Goal: Task Accomplishment & Management: Use online tool/utility

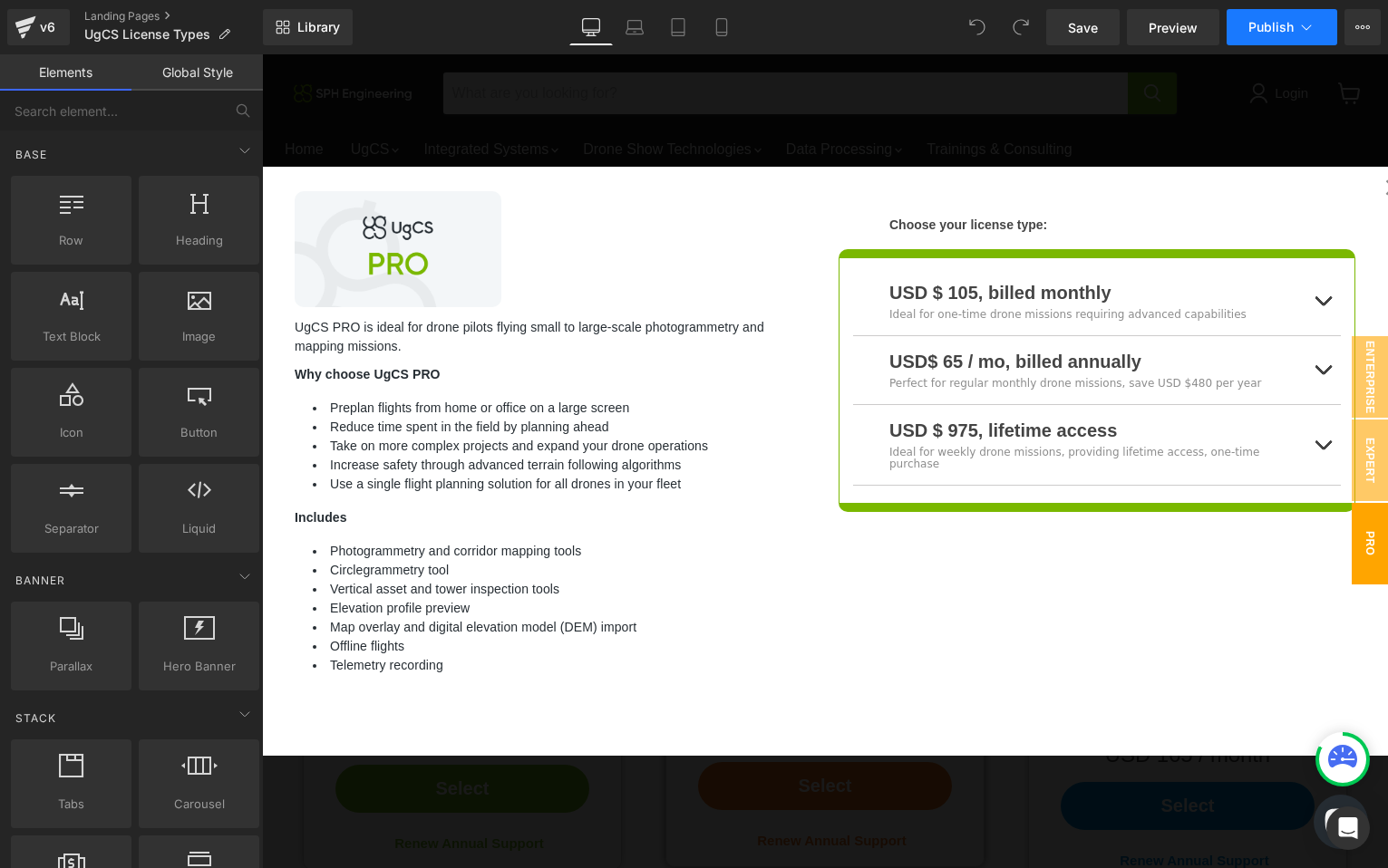
click at [1305, 32] on icon at bounding box center [1306, 27] width 18 height 18
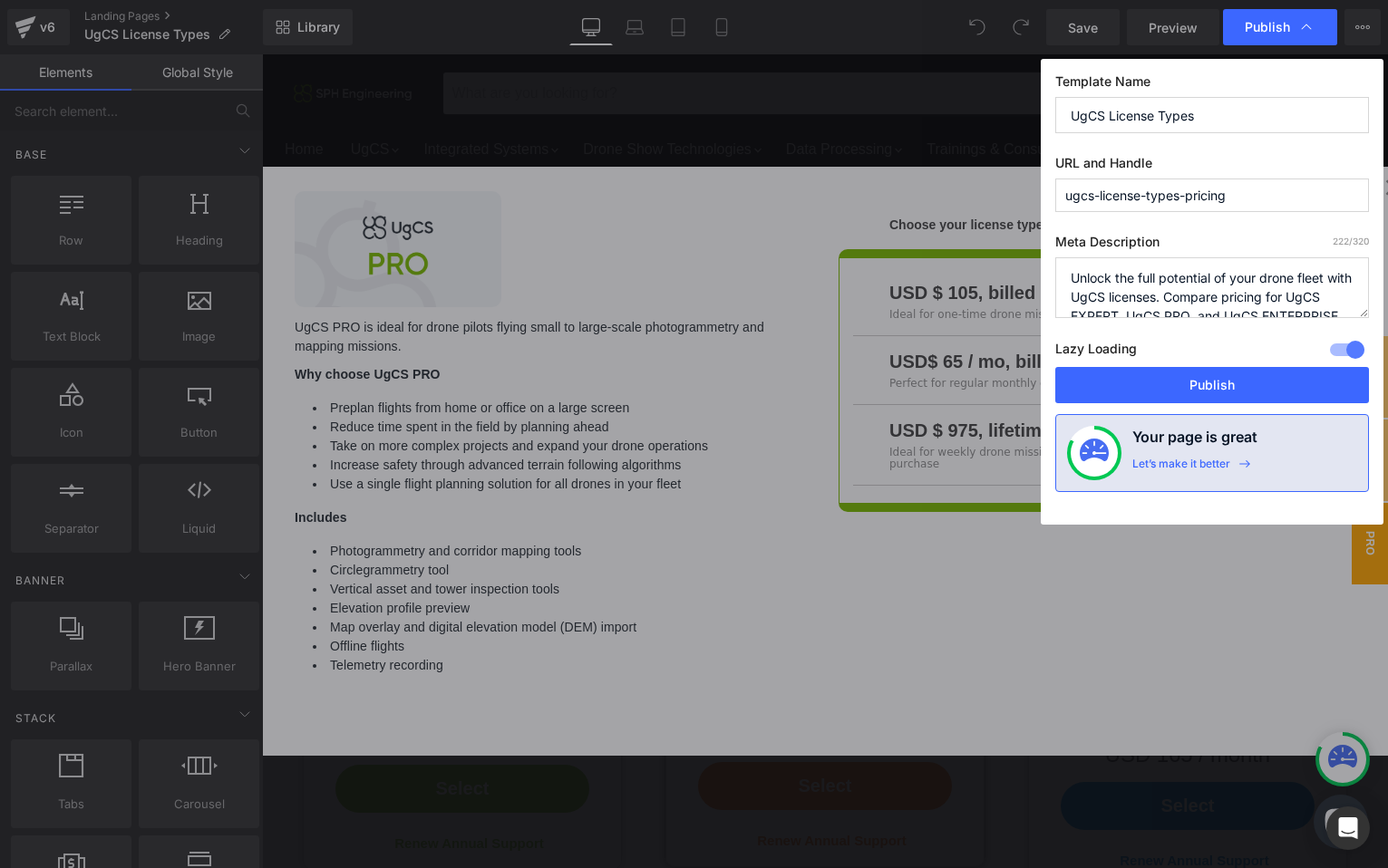
click at [1236, 116] on input "UgCS License Types" at bounding box center [1212, 115] width 314 height 36
click at [1257, 197] on input "ugcs-license-types-pricing" at bounding box center [1212, 195] width 314 height 34
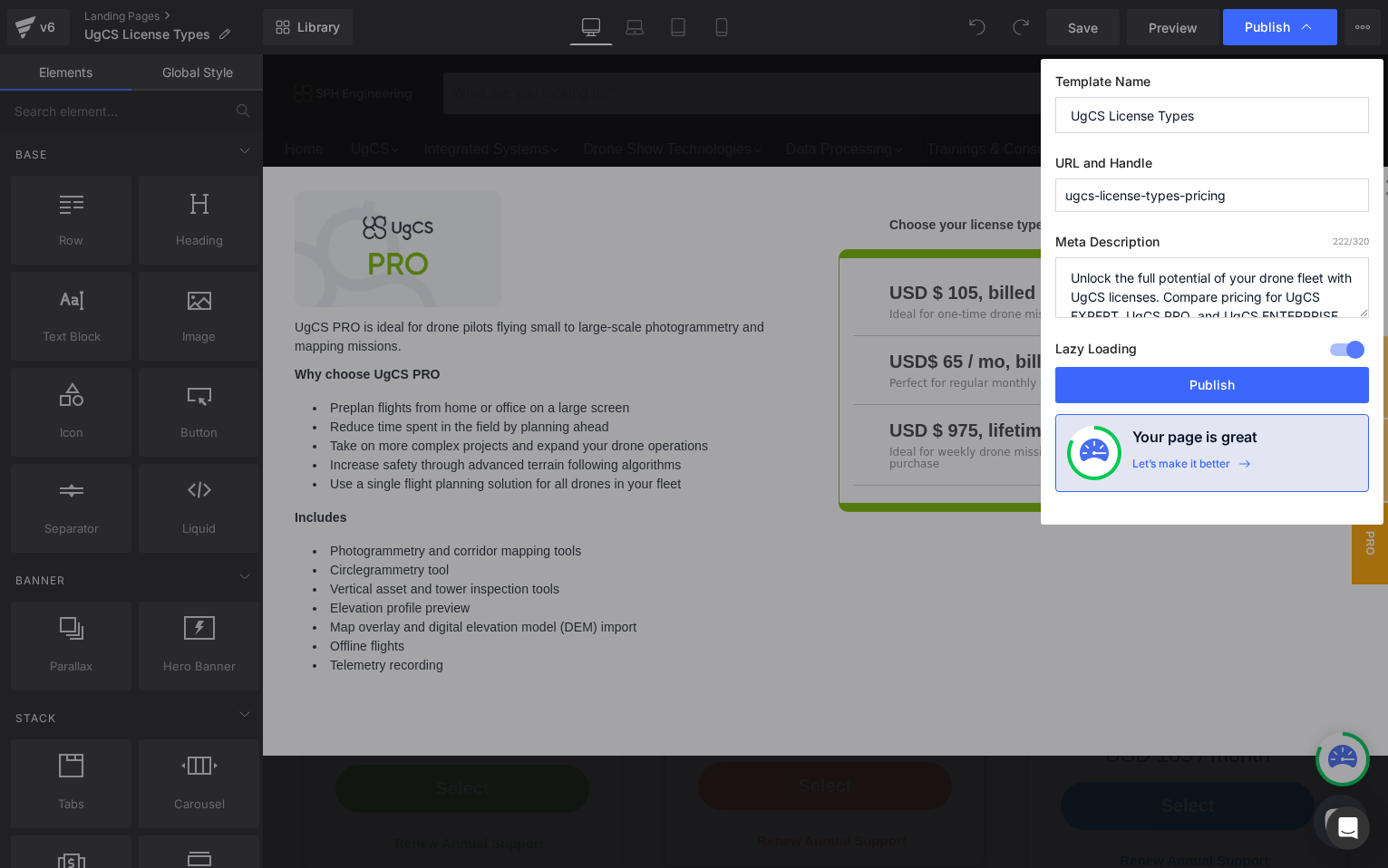
click at [1257, 197] on input "ugcs-license-types-pricing" at bounding box center [1212, 195] width 314 height 34
click at [1143, 290] on textarea "Unlock the full potential of your drone fleet with UgCS licenses. Compare prici…" at bounding box center [1212, 287] width 314 height 60
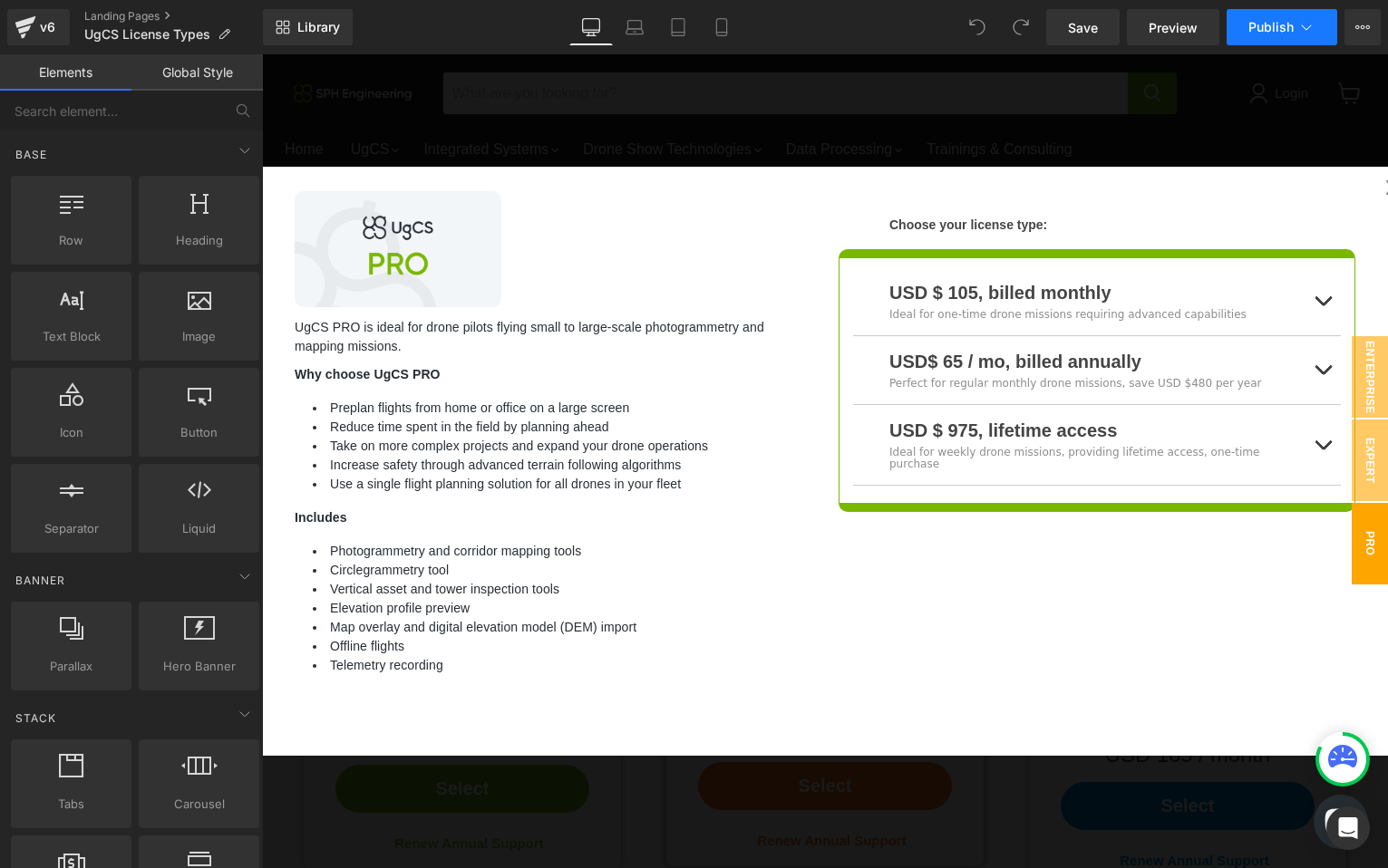
click at [1310, 28] on icon at bounding box center [1306, 27] width 18 height 18
click at [37, 33] on div "v6" at bounding box center [48, 27] width 23 height 24
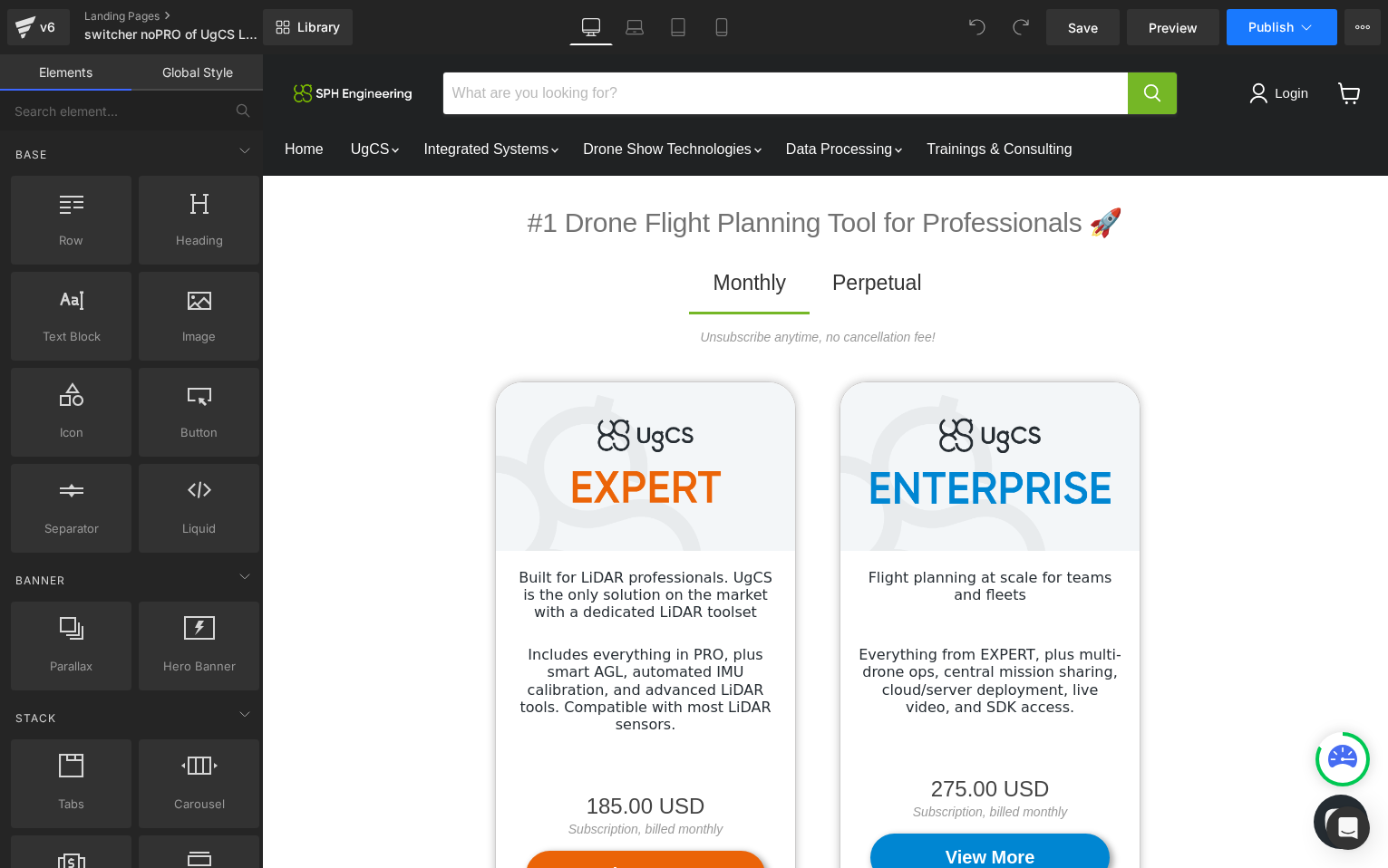
click at [1318, 32] on button "Publish" at bounding box center [1281, 27] width 110 height 36
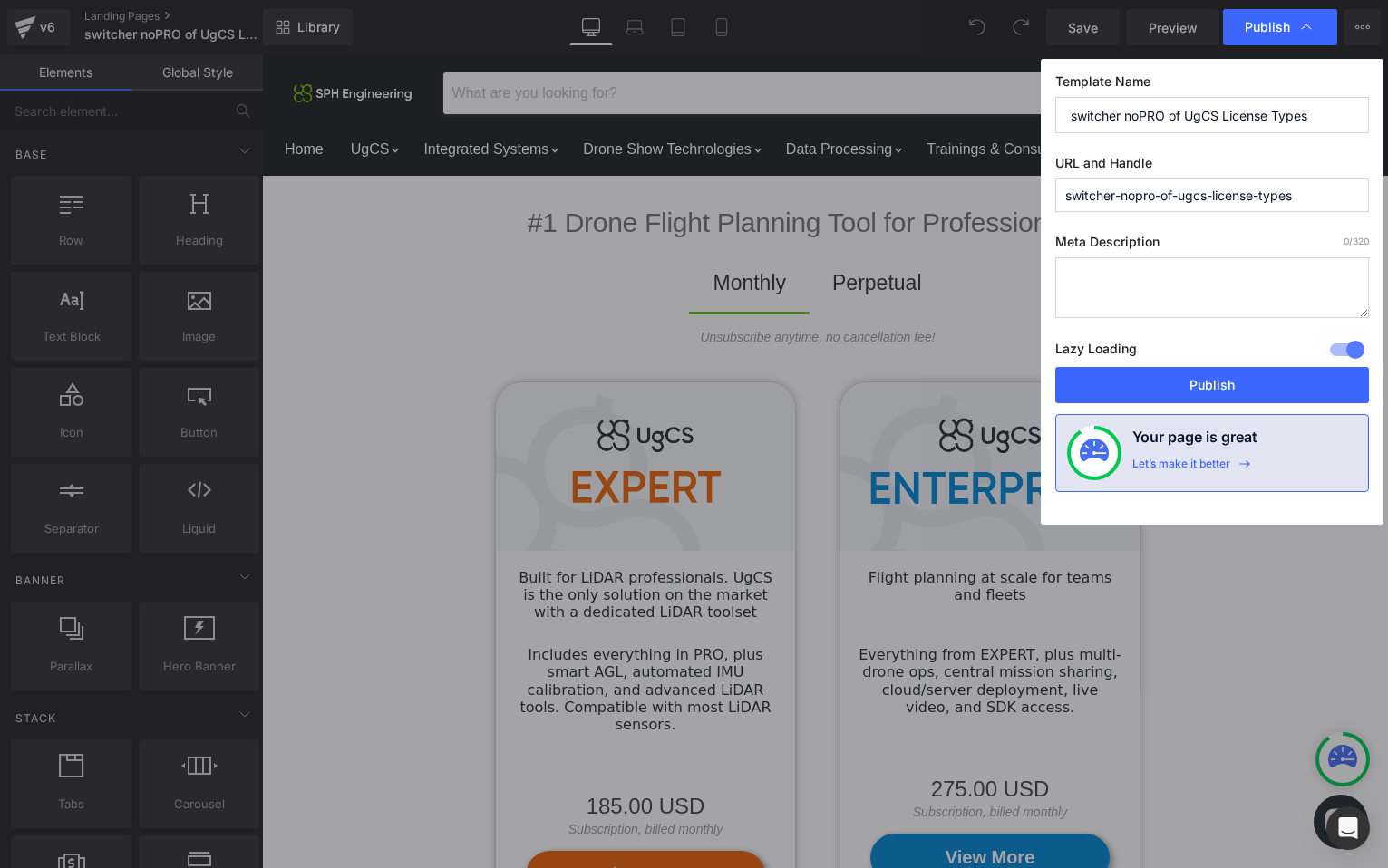
click at [1168, 125] on input "switcher noPRO of UgCS License Types" at bounding box center [1212, 115] width 314 height 36
paste input "text"
type input "UgCS License Types"
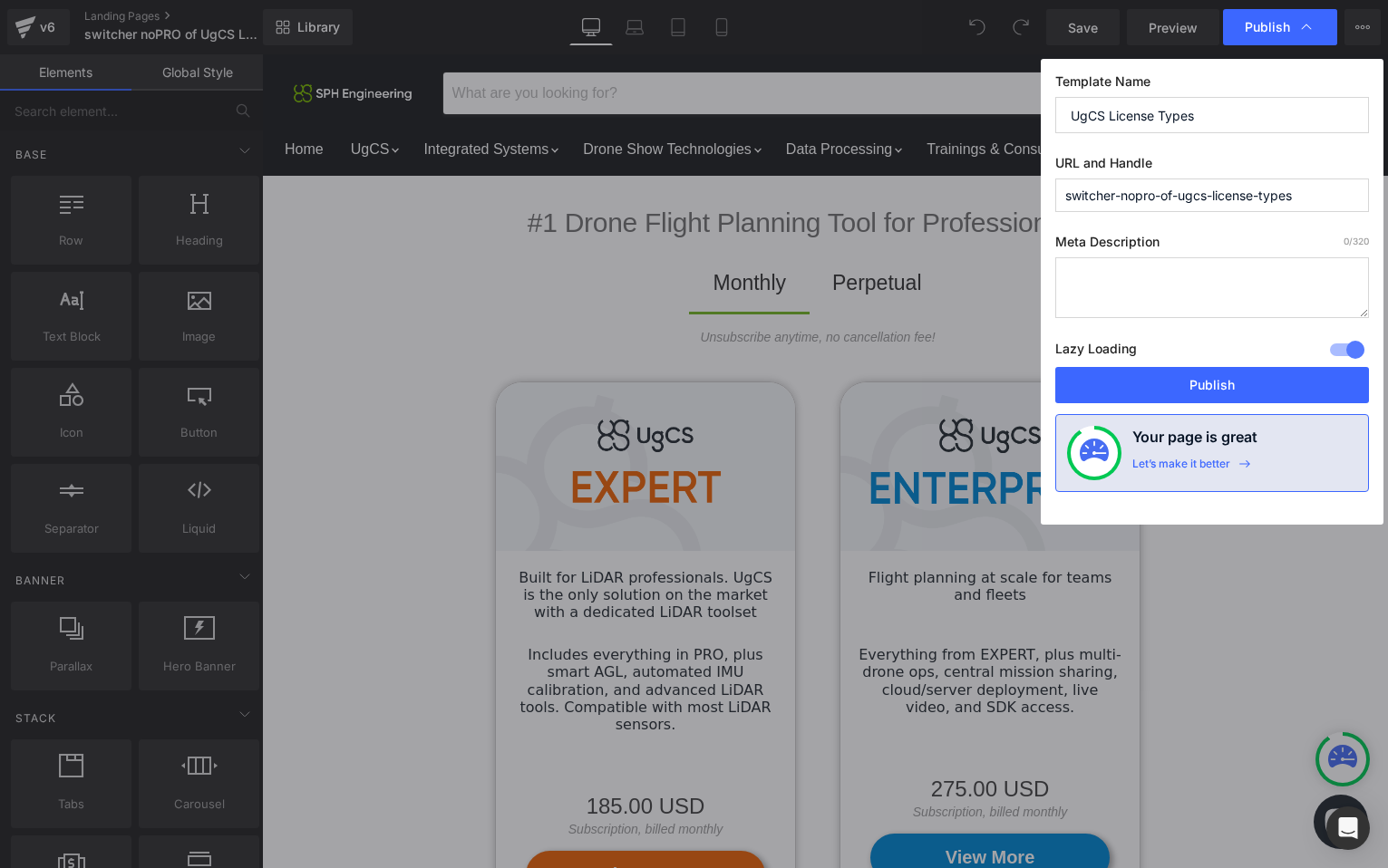
click at [1146, 194] on input "switcher-nopro-of-ugcs-license-types" at bounding box center [1212, 195] width 314 height 34
paste input "ugcs-license-types-pricing"
type input "ugcs-license-types-pricing"
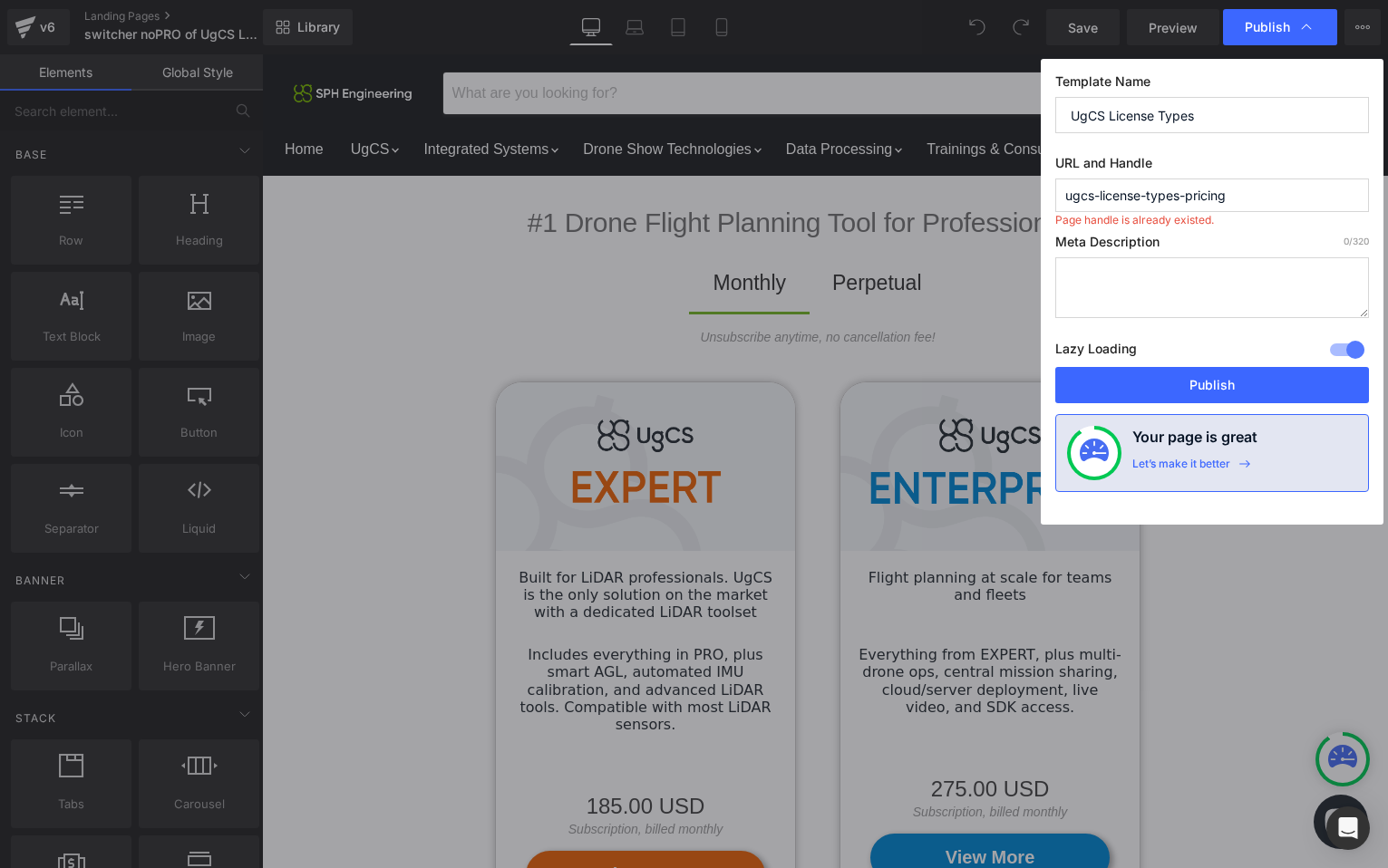
click at [1139, 272] on textarea at bounding box center [1212, 287] width 314 height 60
paste textarea "Unlock the full potential of your drone fleet with UgCS licenses. Compare prici…"
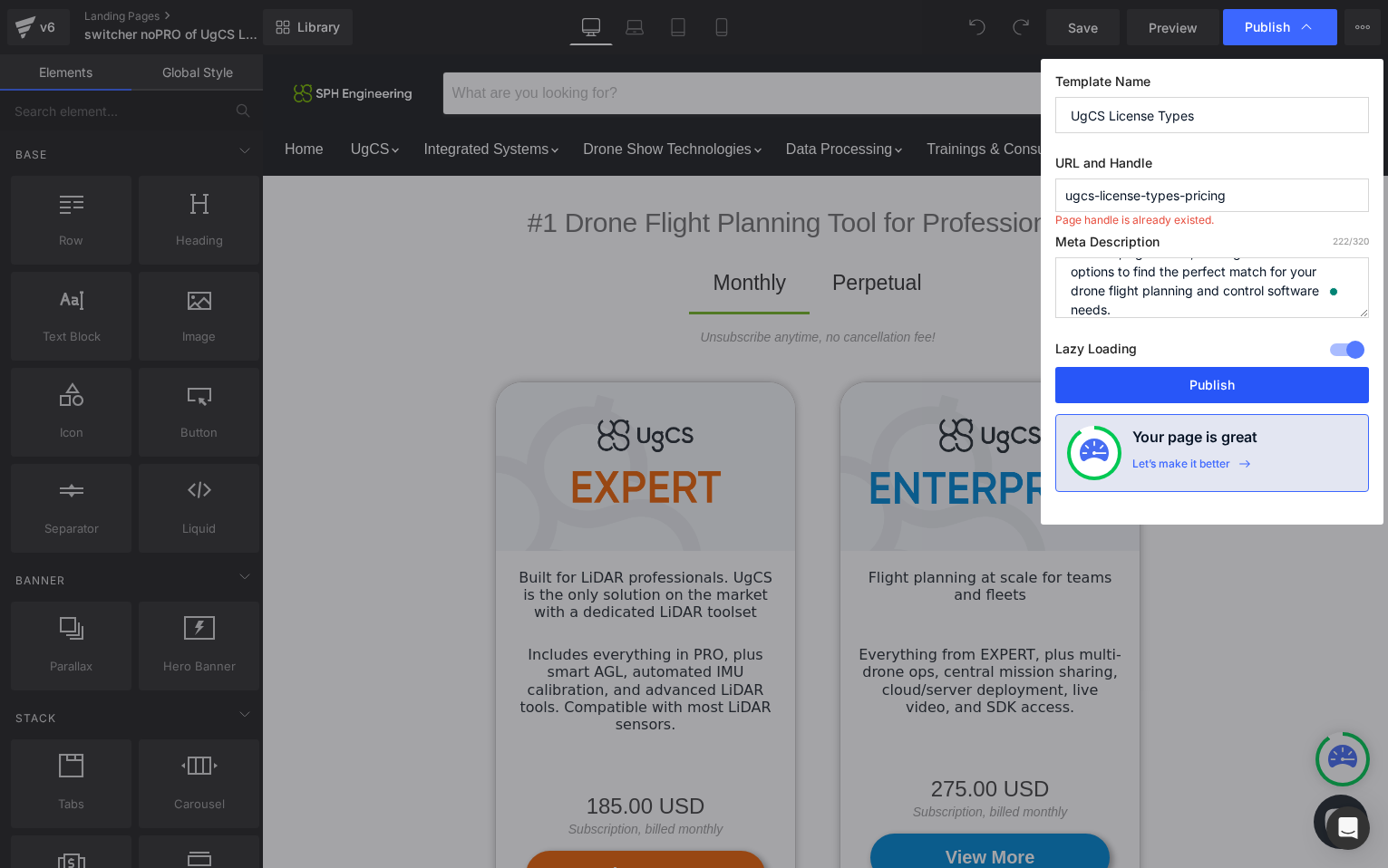
type textarea "Unlock the full potential of your drone fleet with UgCS licenses. Compare prici…"
click at [1166, 378] on button "Publish" at bounding box center [1212, 386] width 314 height 36
click at [1195, 378] on button "Publish" at bounding box center [1212, 386] width 314 height 36
click at [1199, 381] on button "Publish" at bounding box center [1212, 386] width 314 height 36
click at [1210, 206] on span "Page handle is already existed." at bounding box center [1134, 218] width 158 height 25
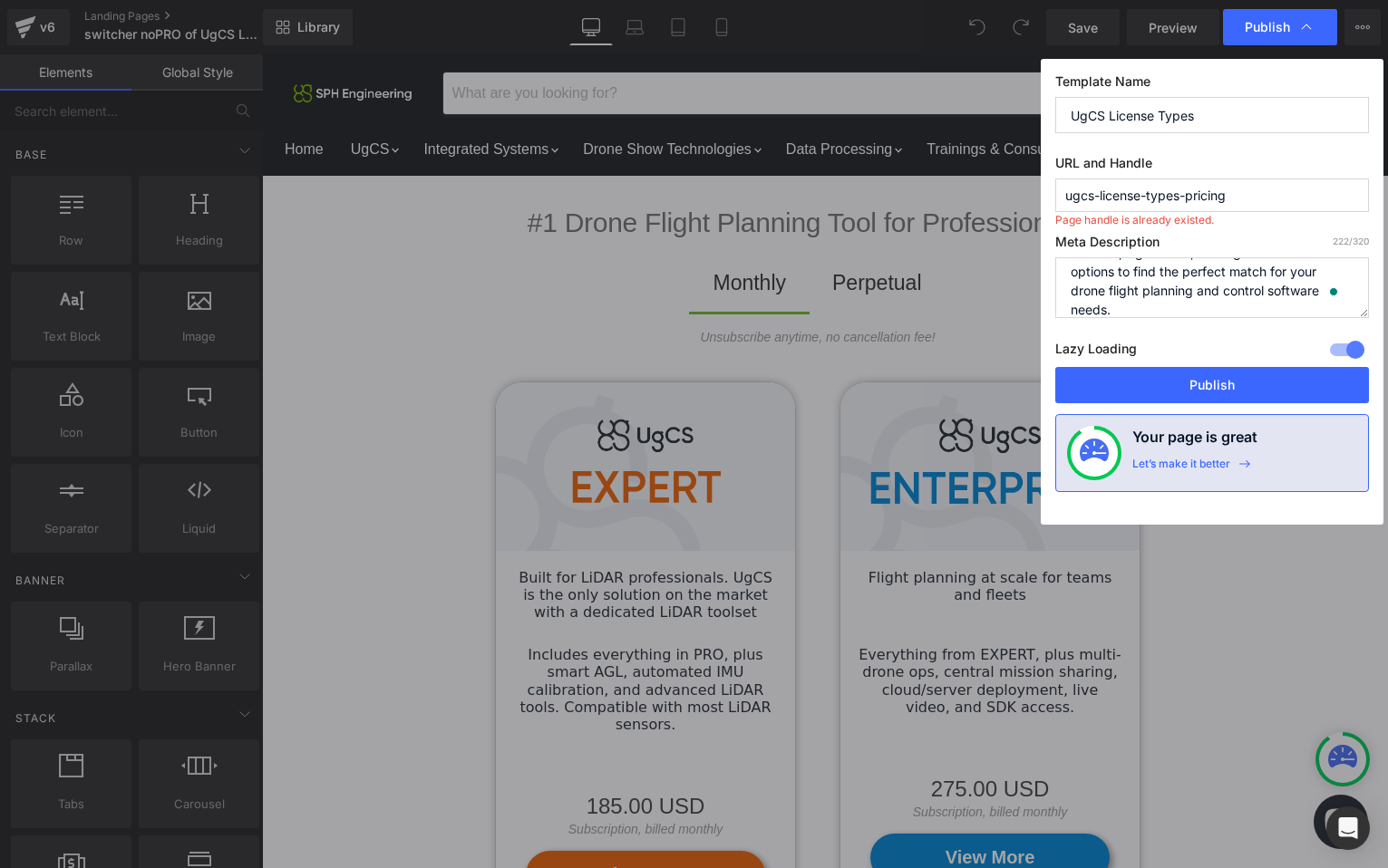
click at [1240, 192] on input "ugcs-license-types-pricing" at bounding box center [1212, 195] width 314 height 34
type input "ugcs-license-types-pricing"
click at [1251, 386] on button "Publish" at bounding box center [1212, 386] width 314 height 36
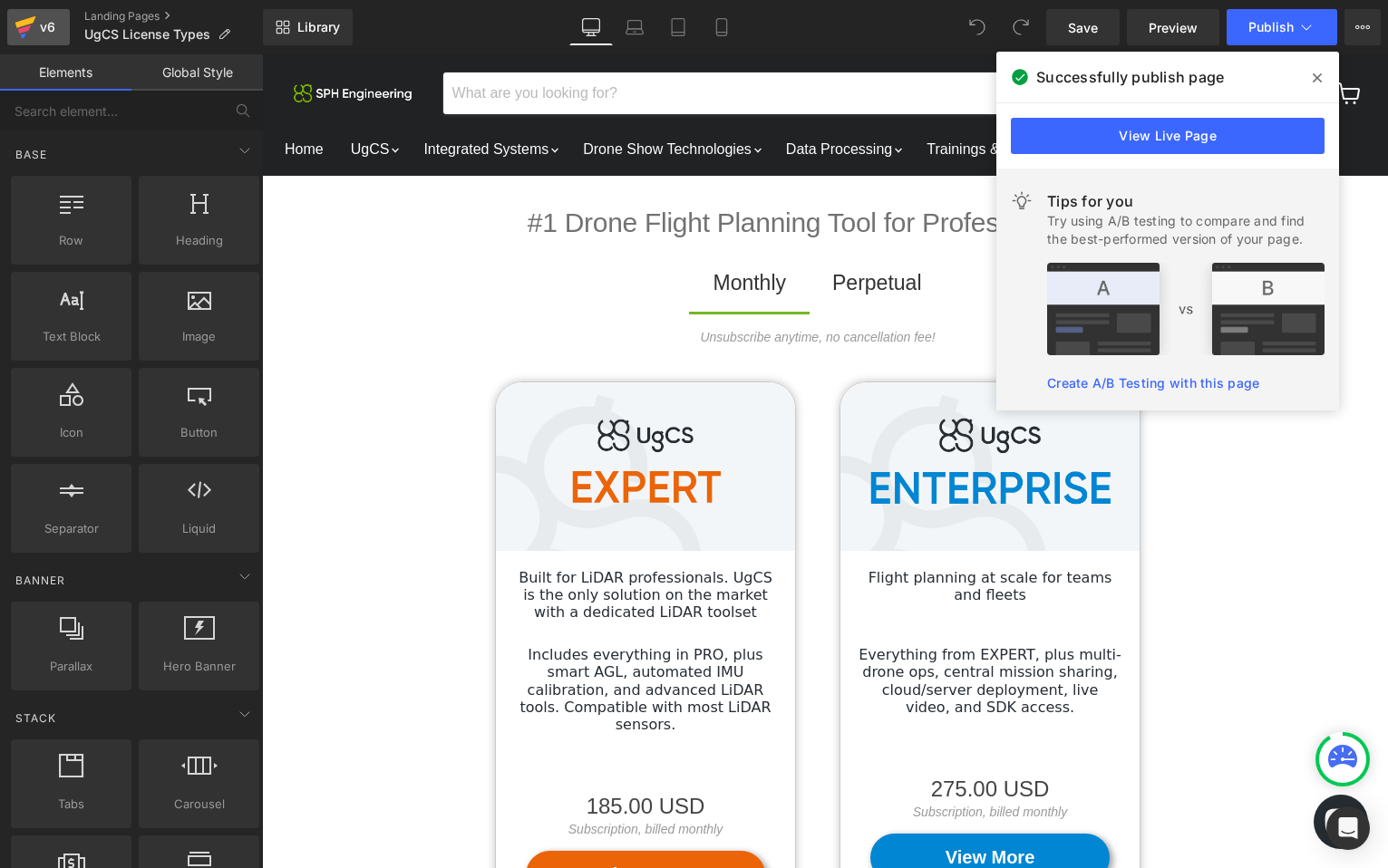
click at [38, 29] on div "v6" at bounding box center [48, 27] width 23 height 24
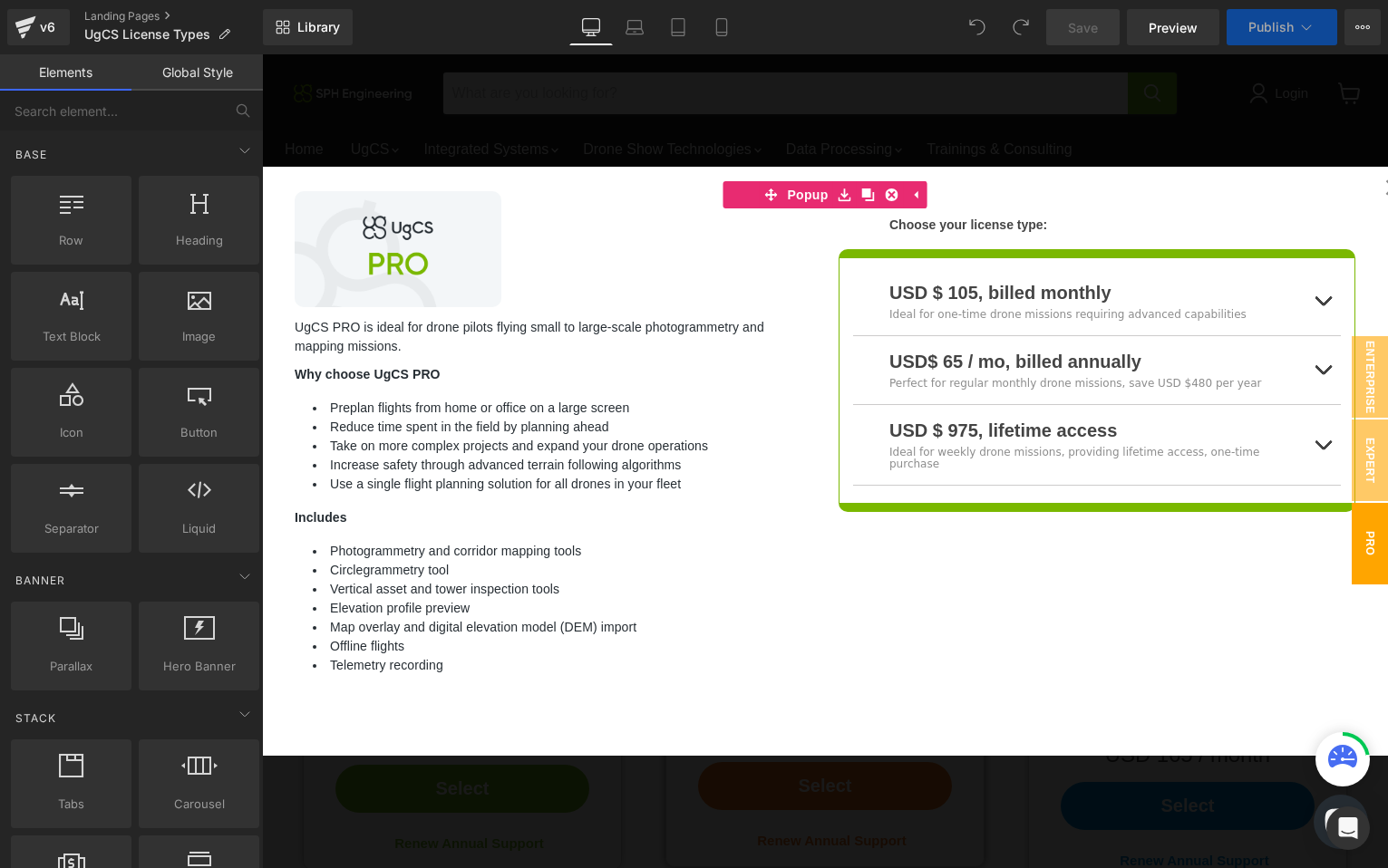
click at [1304, 23] on icon at bounding box center [1306, 27] width 18 height 18
click at [1309, 28] on icon at bounding box center [1306, 27] width 18 height 18
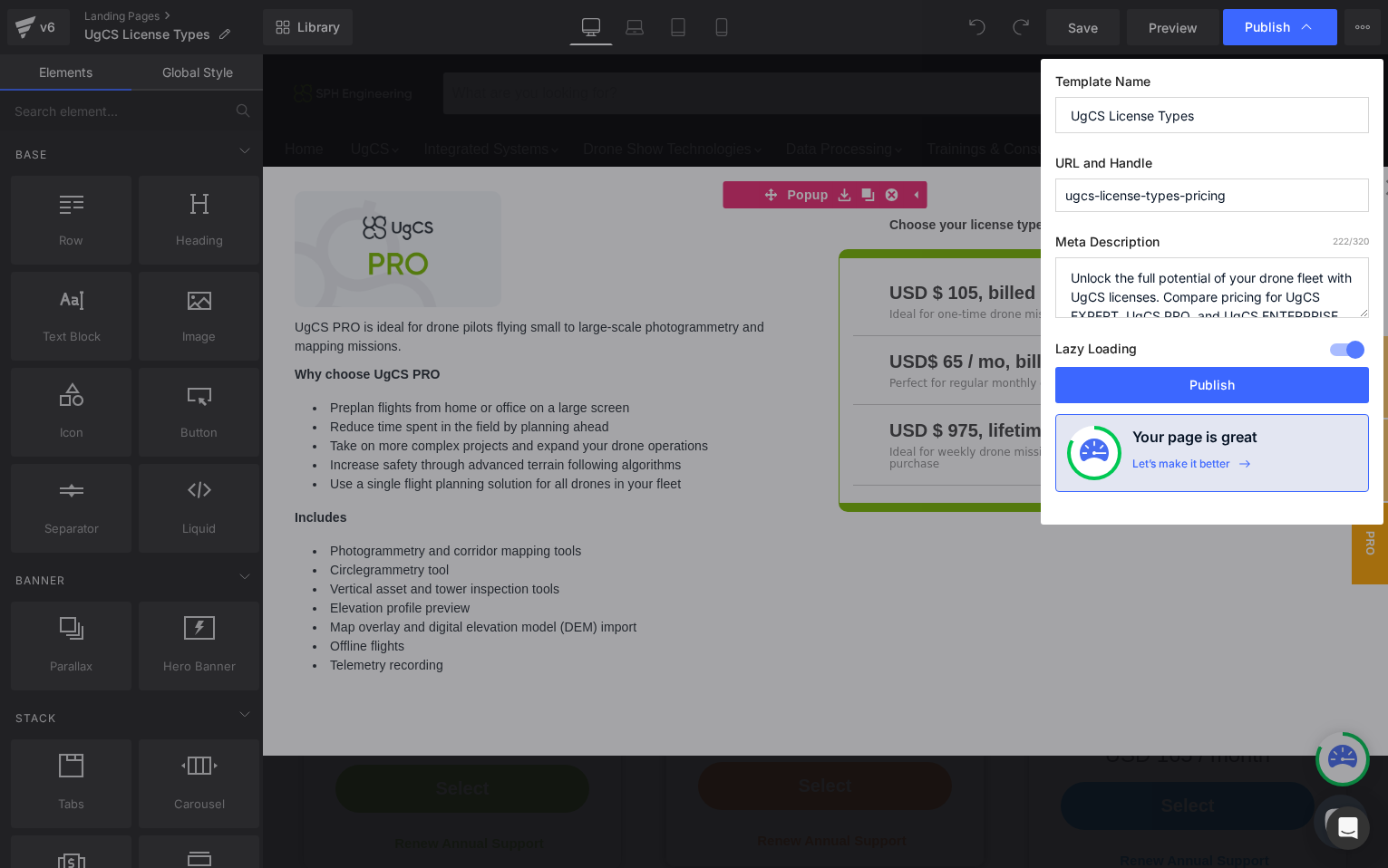
click at [1066, 192] on input "ugcs-license-types-pricing" at bounding box center [1212, 195] width 314 height 34
click at [1065, 201] on input "ugcs-license-types-pricing" at bounding box center [1212, 195] width 314 height 34
click at [1069, 199] on input "[ugcs-license-types-pricing" at bounding box center [1212, 195] width 314 height 34
type input "archive-ugcs-license-types-pricing"
click at [1308, 21] on icon at bounding box center [1306, 27] width 18 height 18
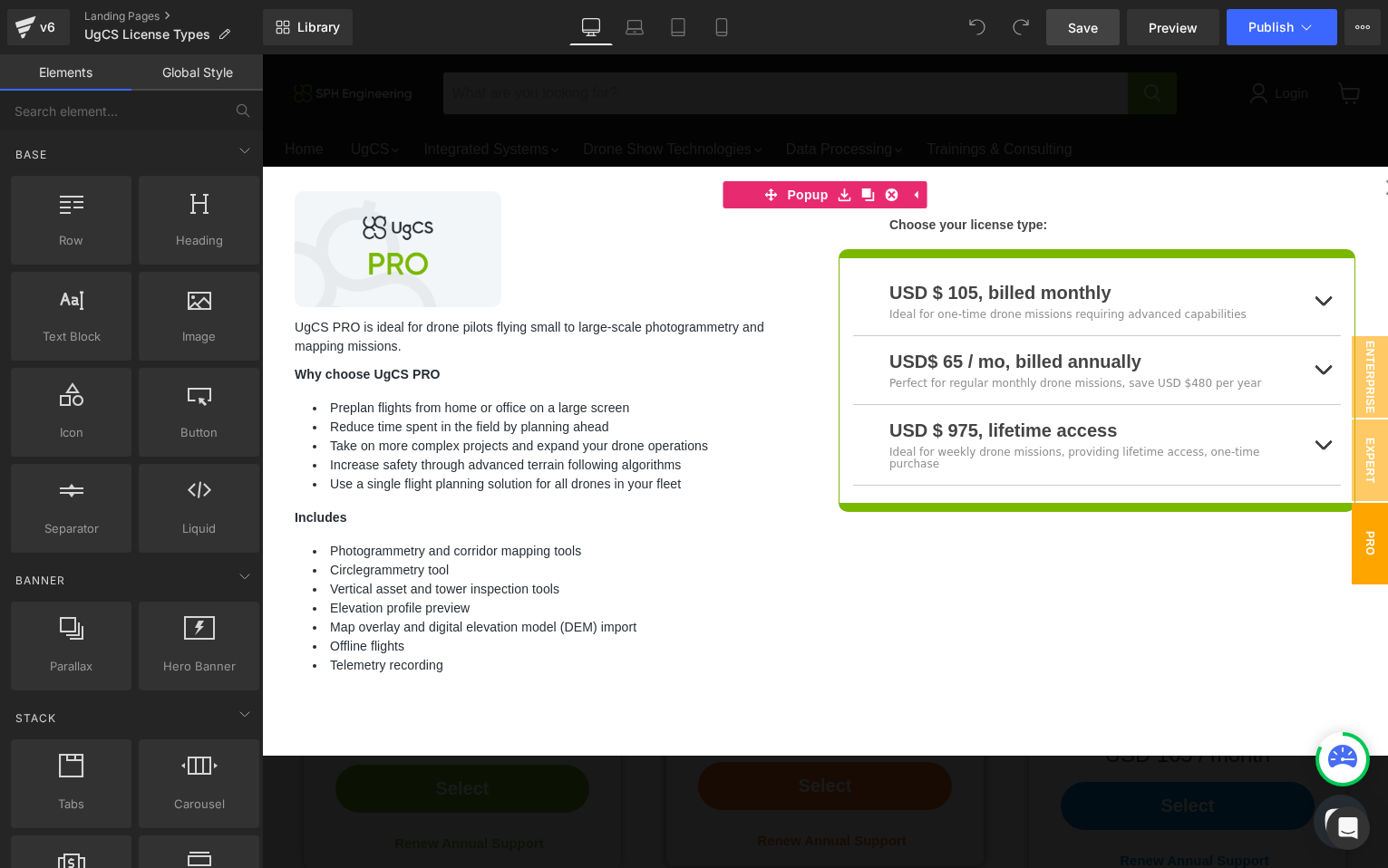
click at [1091, 24] on span "Save" at bounding box center [1082, 28] width 30 height 19
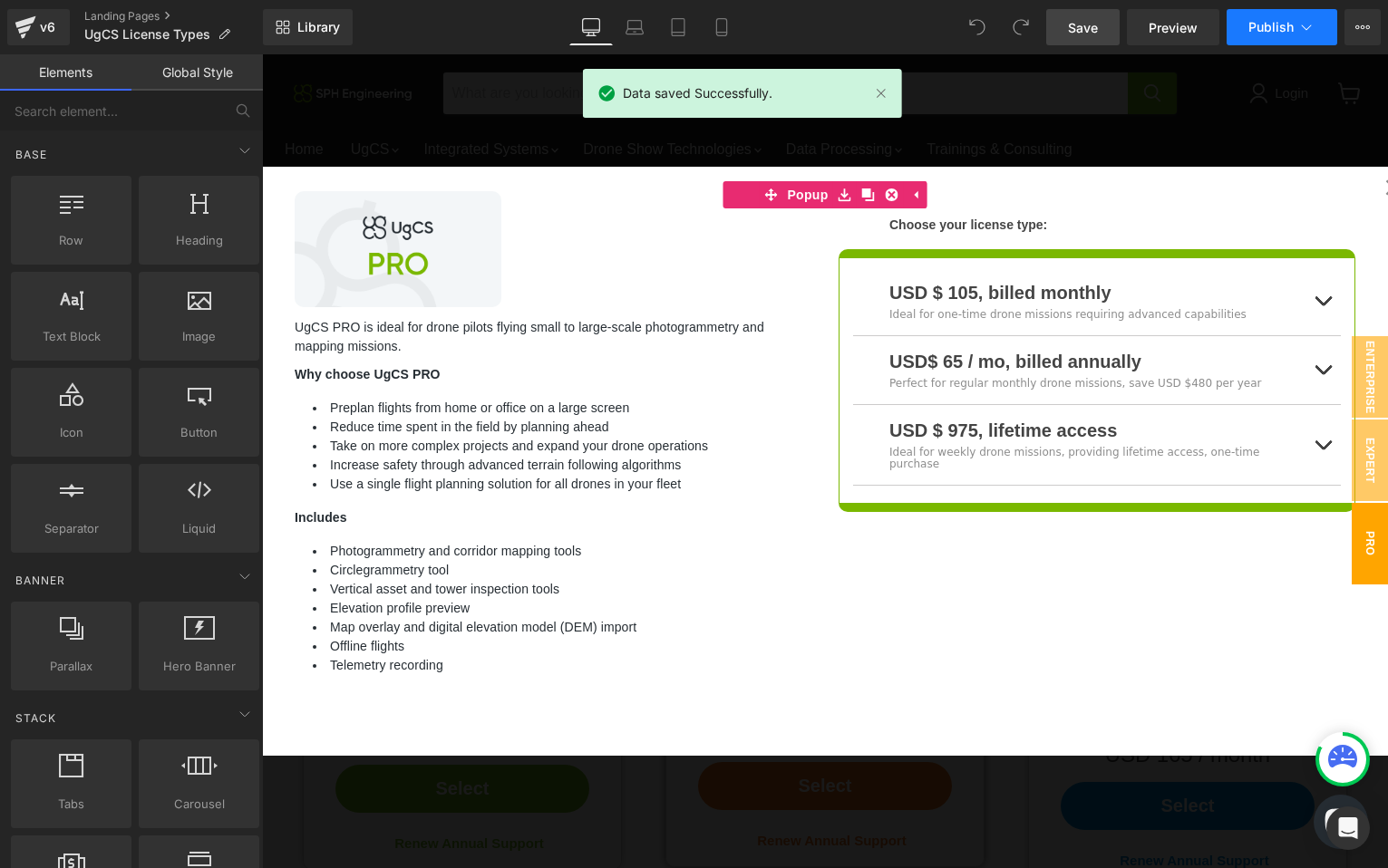
click at [1301, 22] on icon at bounding box center [1306, 27] width 18 height 18
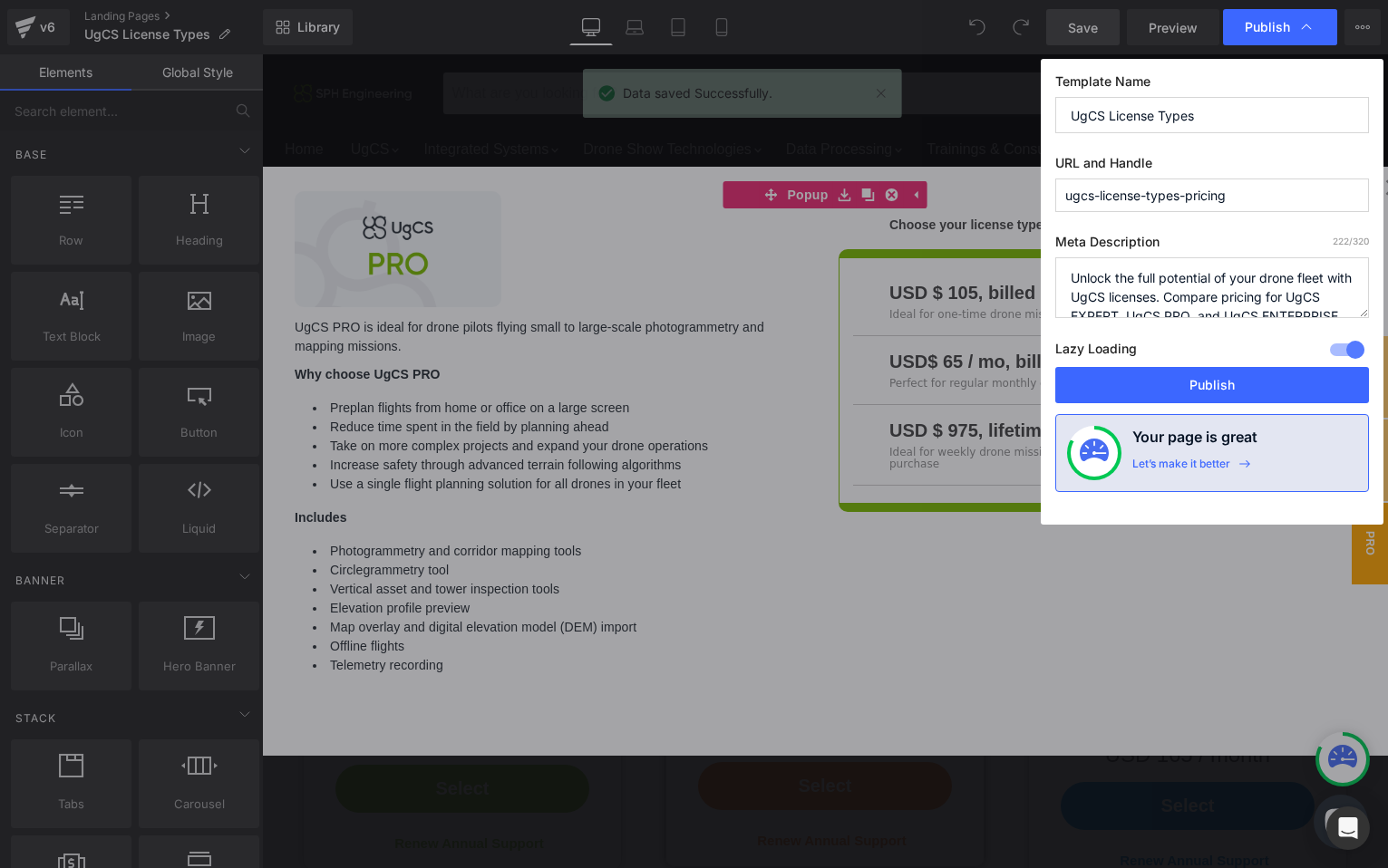
click at [1070, 201] on input "ugcs-license-types-pricing" at bounding box center [1212, 195] width 314 height 34
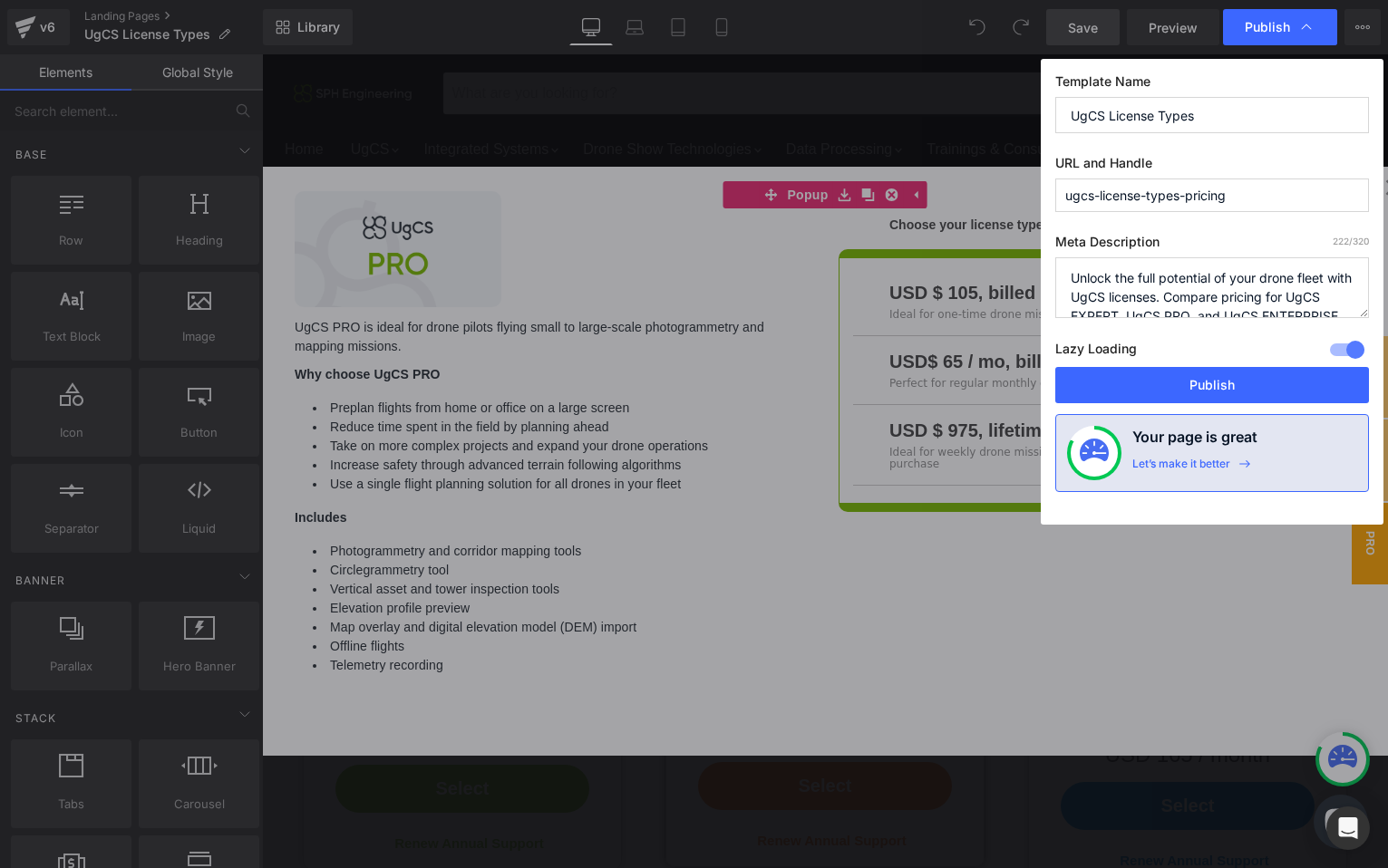
click at [1068, 201] on input "ugcs-license-types-pricing" at bounding box center [1212, 195] width 314 height 34
type input "archive-ugcs-license-types-pricing"
click at [1174, 383] on button "Publish" at bounding box center [1212, 386] width 314 height 36
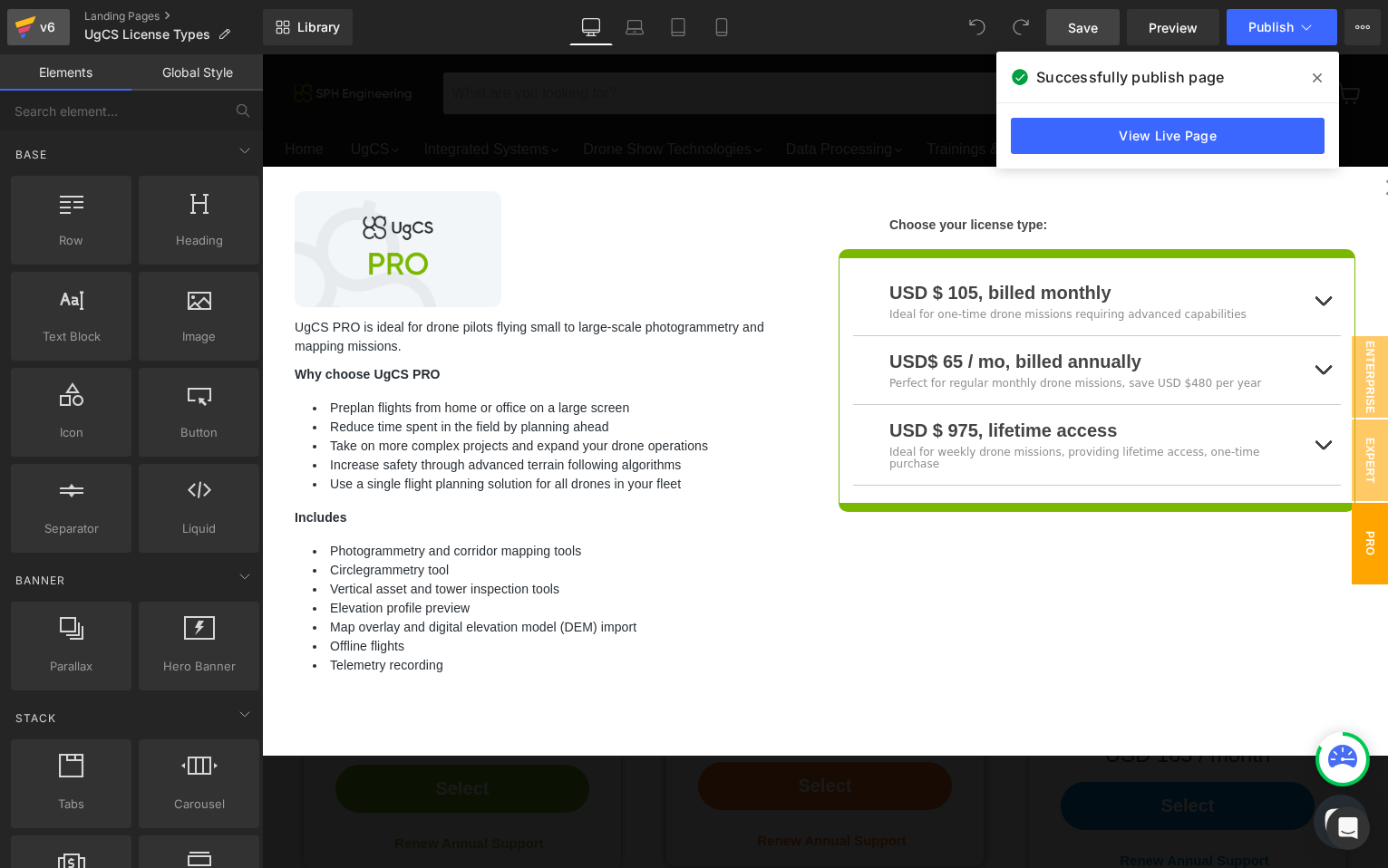
click at [43, 22] on div "v6" at bounding box center [48, 27] width 23 height 24
